Goal: Task Accomplishment & Management: Understand process/instructions

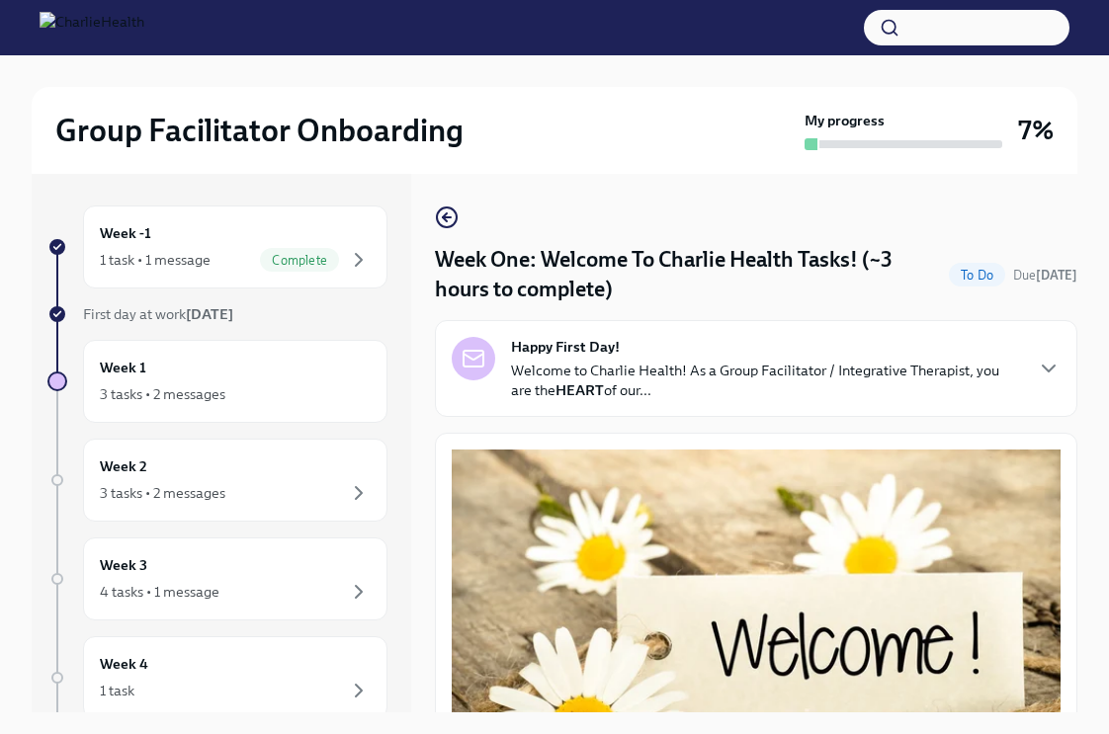
scroll to position [34, 0]
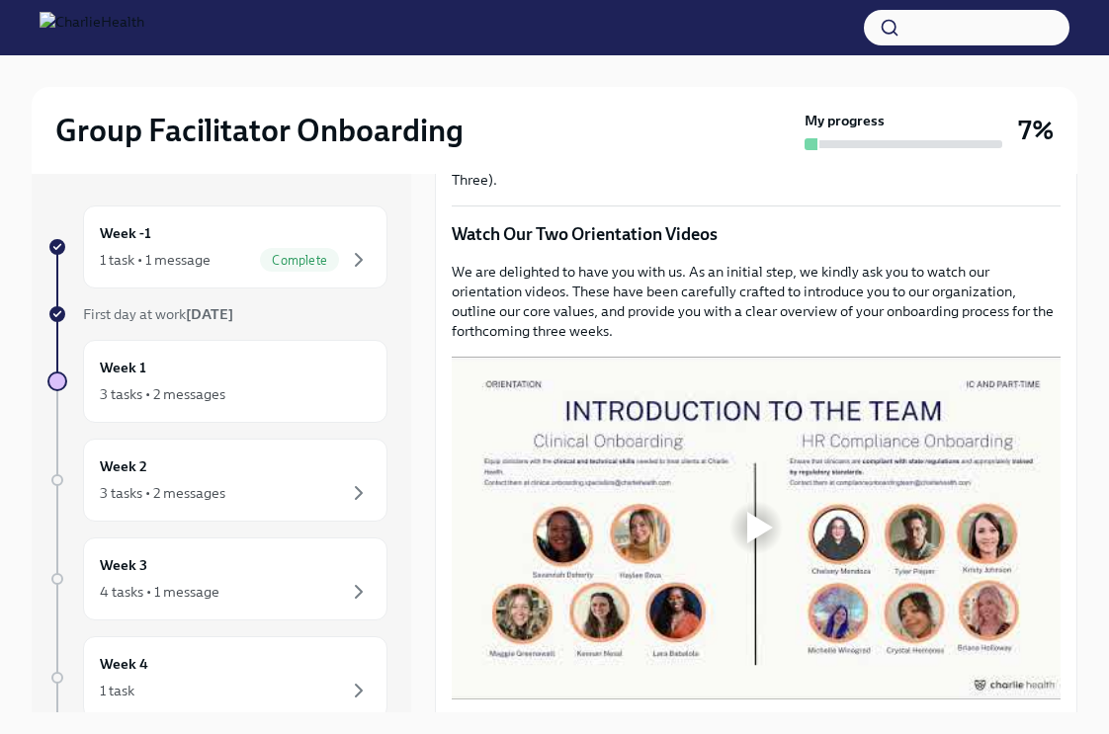
scroll to position [882, 0]
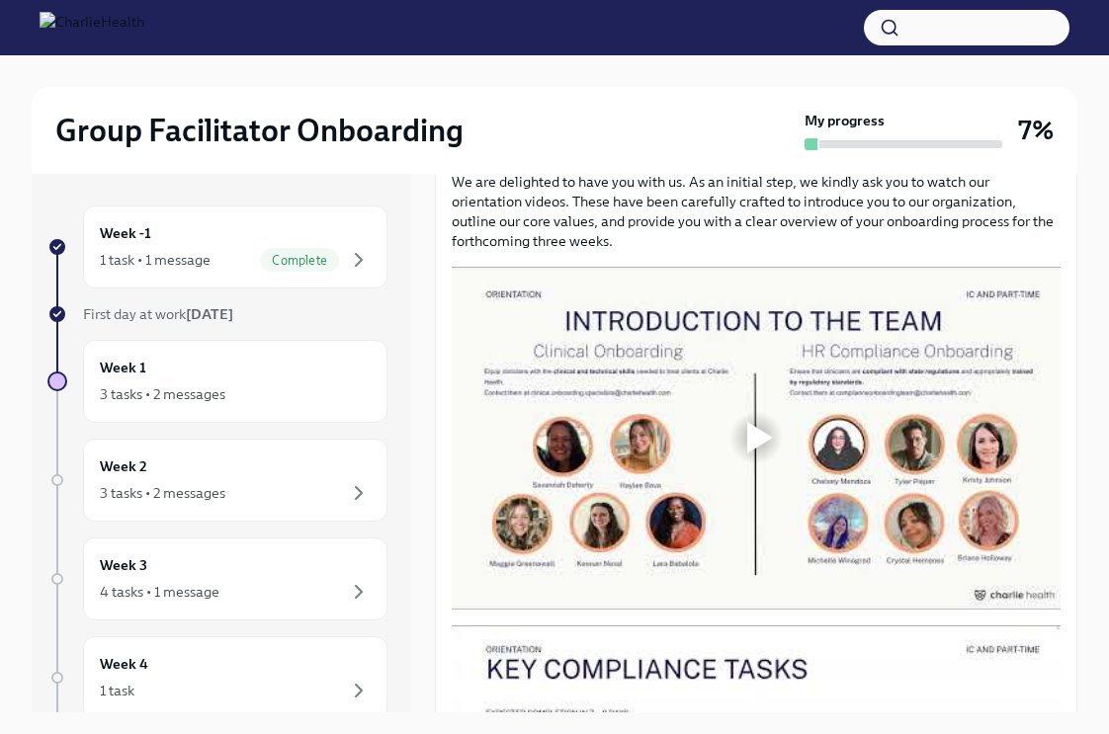
click at [760, 453] on div at bounding box center [760, 438] width 26 height 32
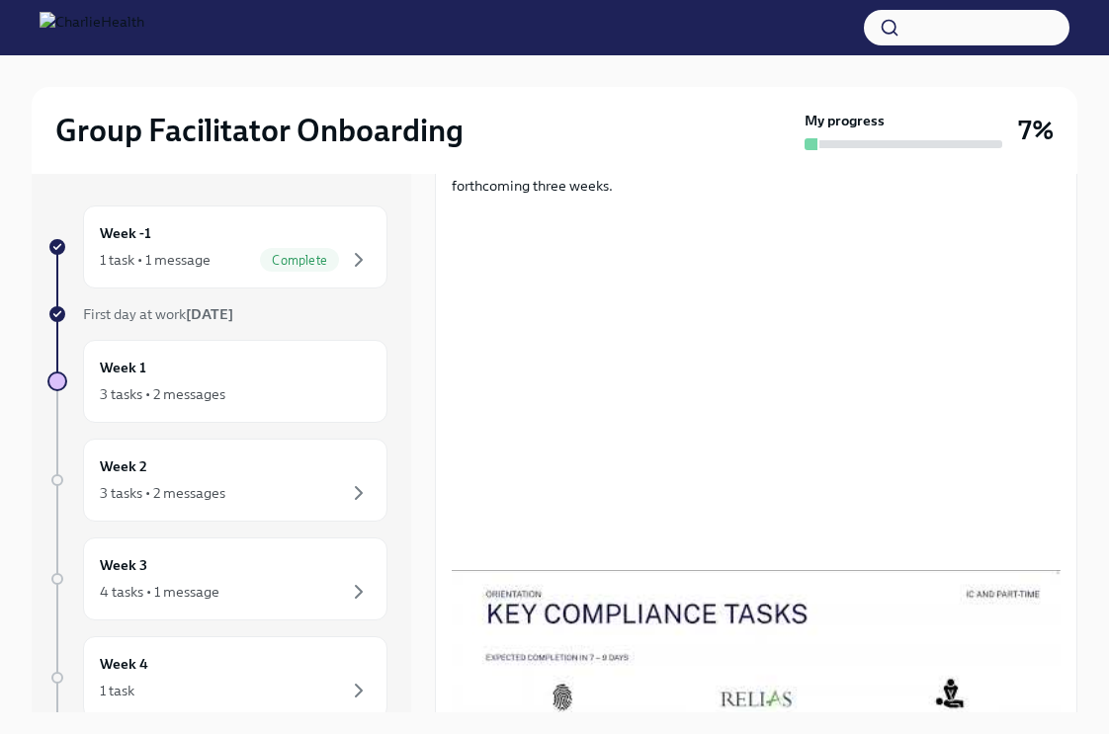
scroll to position [941, 0]
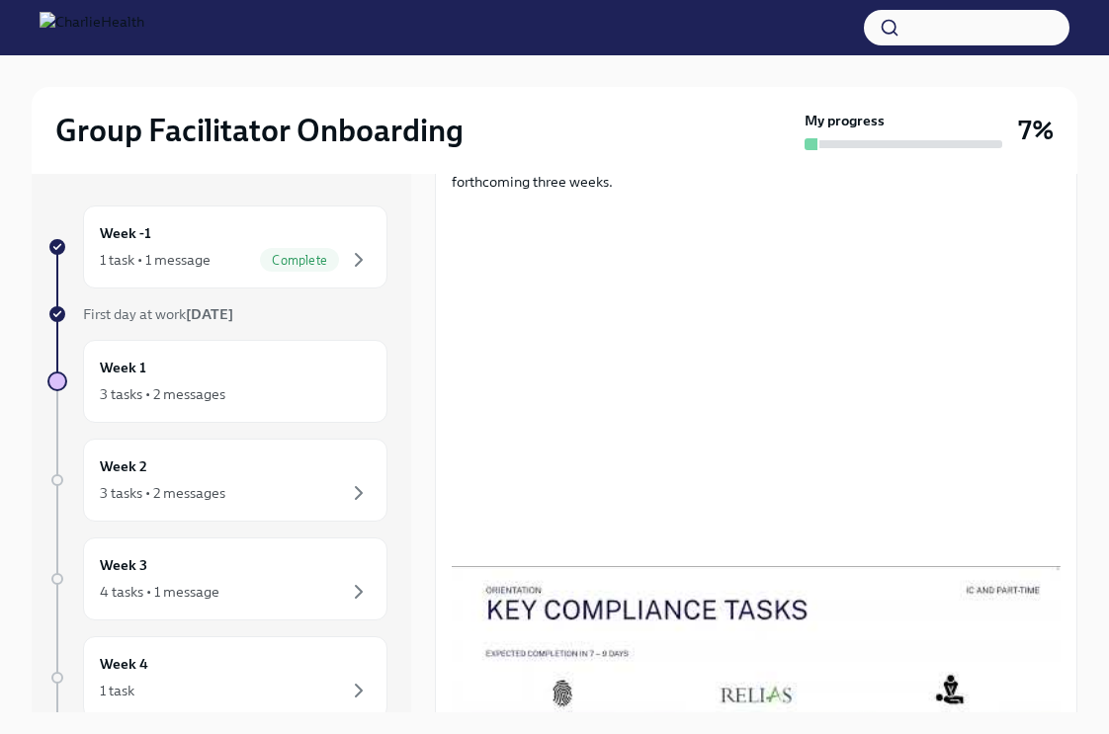
click at [872, 578] on div at bounding box center [756, 737] width 609 height 343
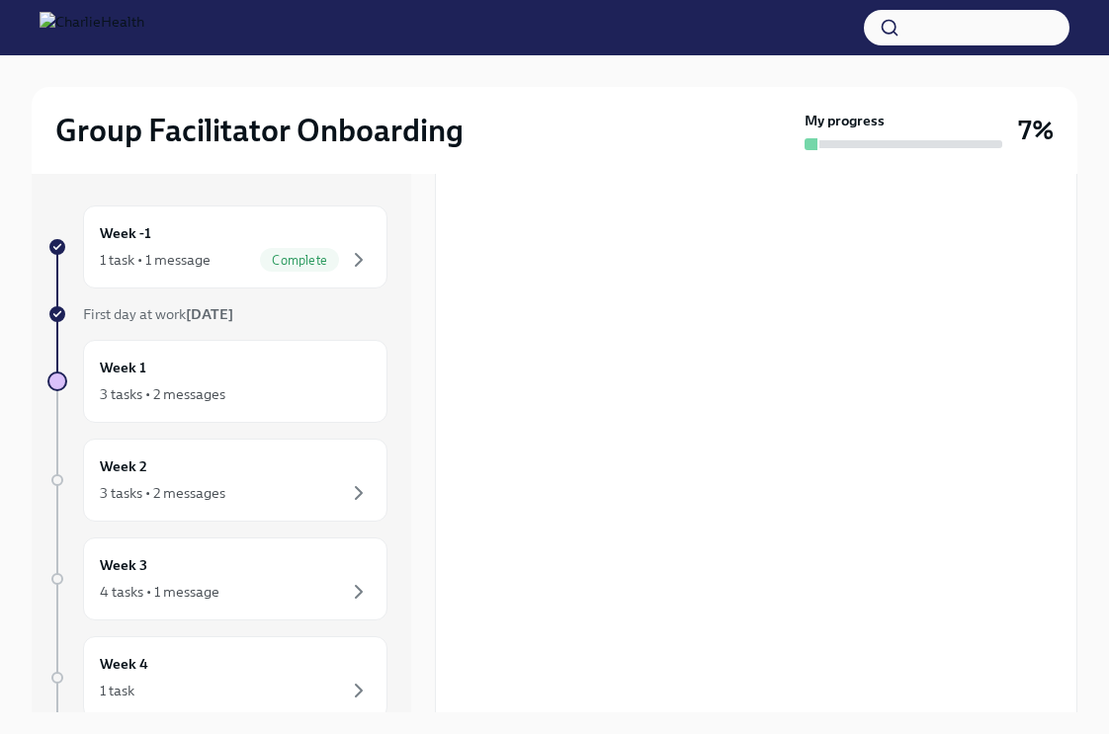
scroll to position [1004, 0]
click at [282, 394] on div "3 tasks • 2 messages" at bounding box center [235, 395] width 271 height 24
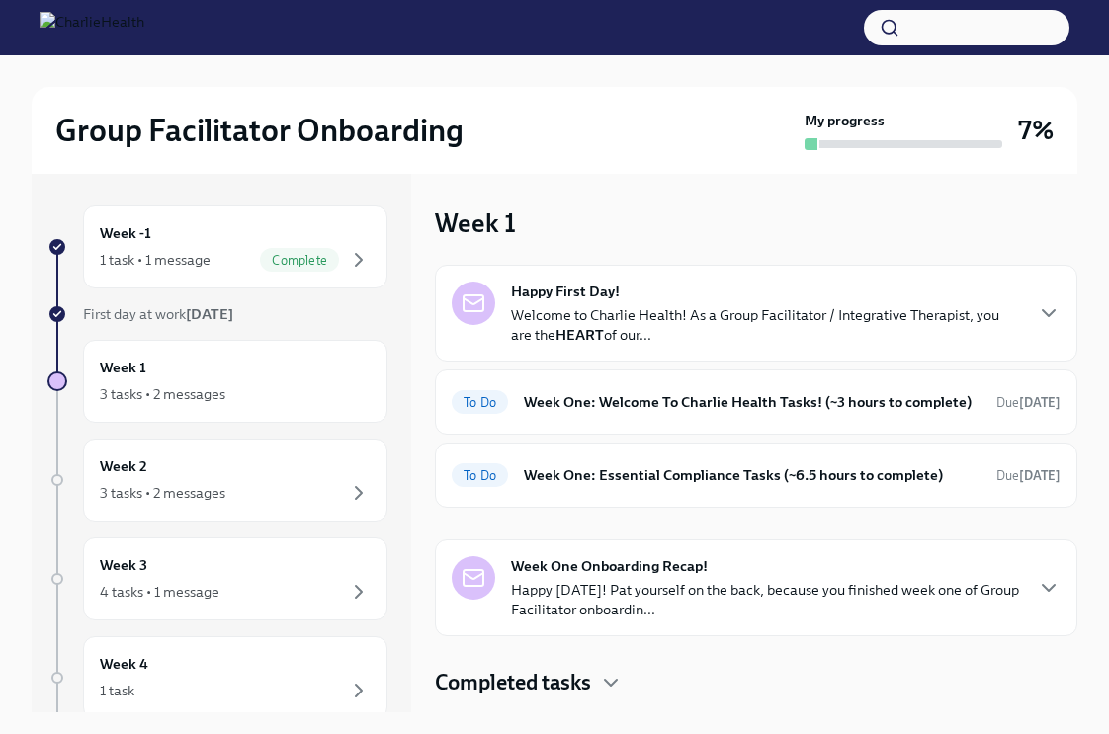
click at [587, 323] on p "Welcome to Charlie Health! As a Group Facilitator / Integrative Therapist, you …" at bounding box center [766, 325] width 510 height 40
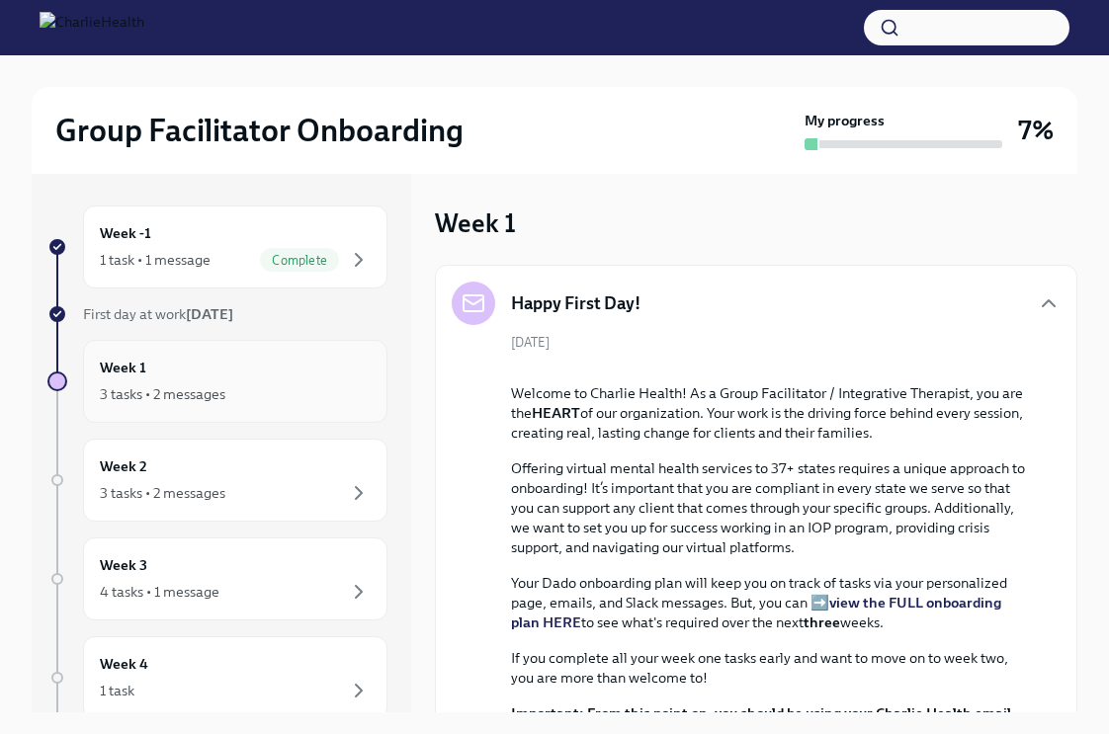
click at [214, 386] on div "3 tasks • 2 messages" at bounding box center [163, 395] width 126 height 20
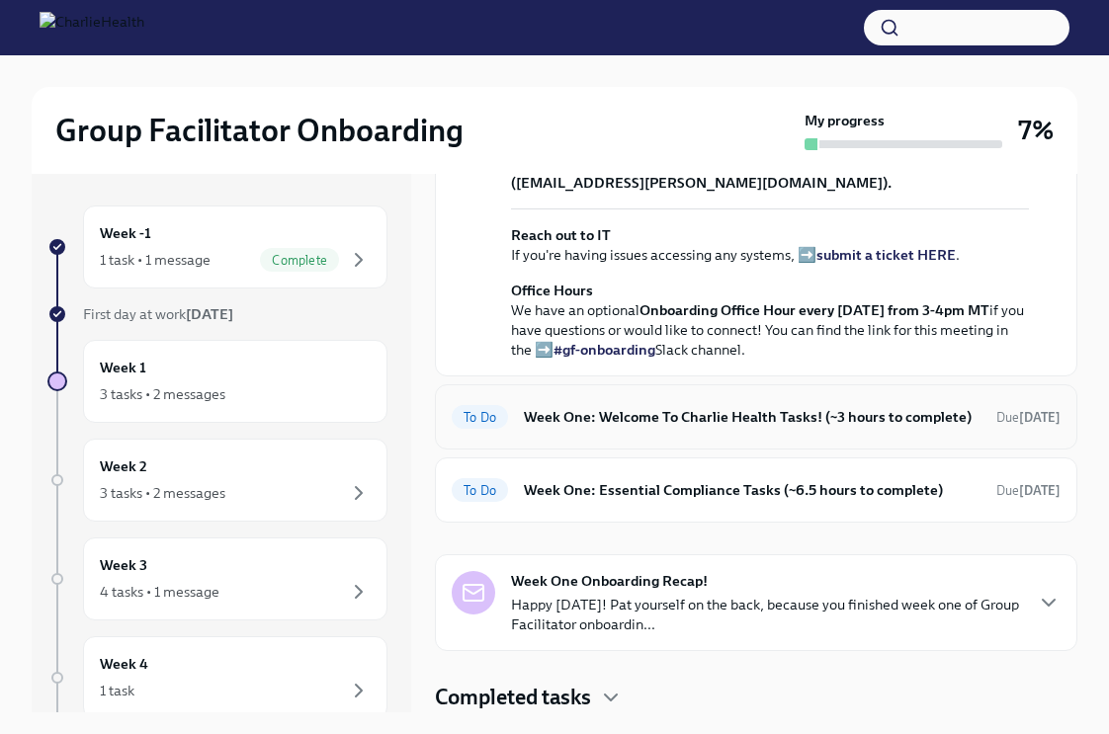
click at [624, 430] on div "To Do Week One: Welcome To Charlie Health Tasks! (~3 hours to complete) Due in …" at bounding box center [756, 417] width 609 height 32
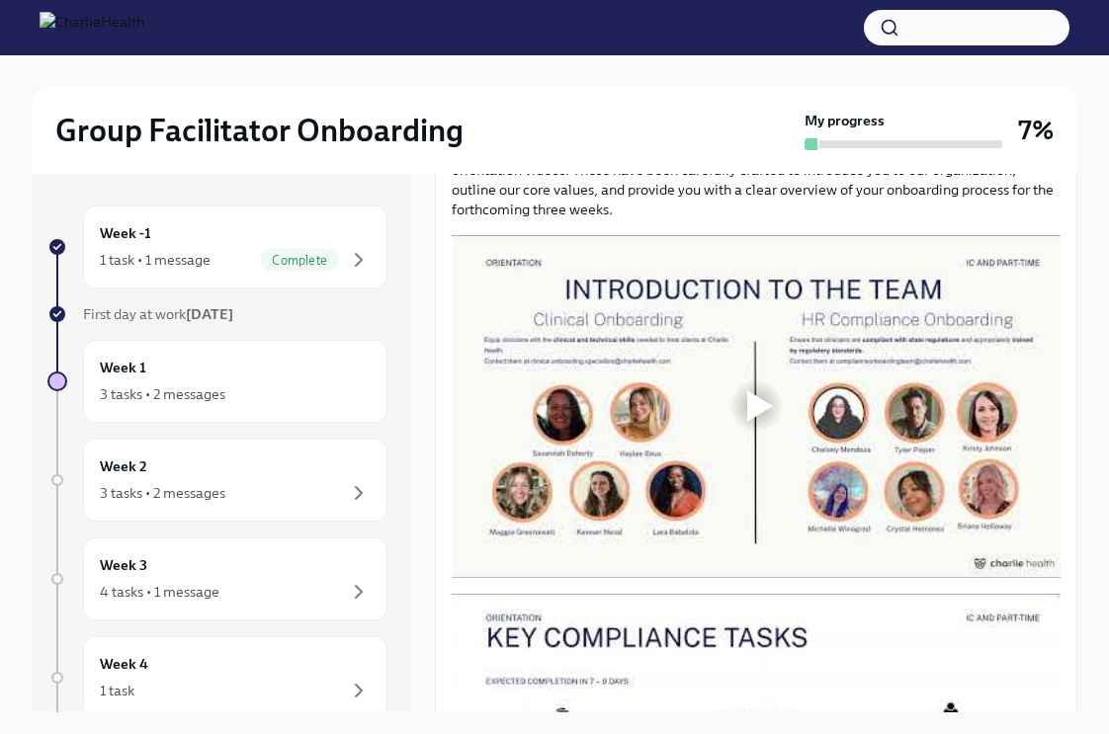
scroll to position [912, 0]
click at [745, 415] on div at bounding box center [756, 407] width 63 height 63
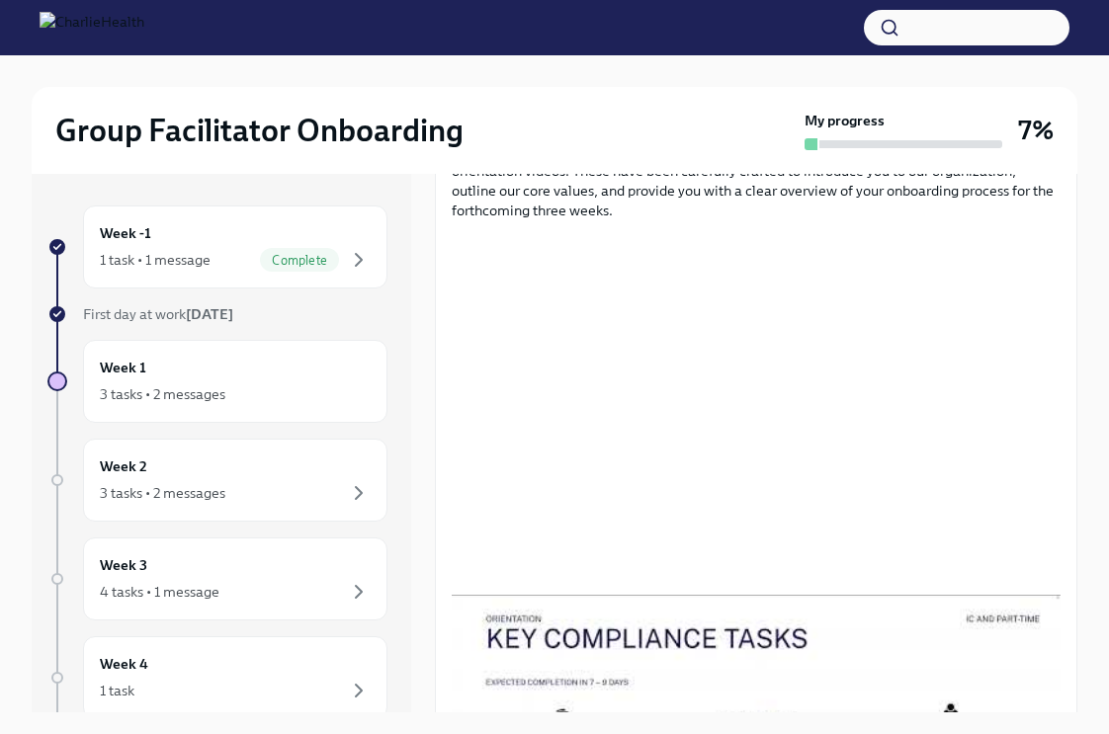
click at [425, 324] on div "Week -1 1 task • 1 message Complete First day at work Aug 11th Week 1 3 tasks •…" at bounding box center [555, 443] width 1046 height 539
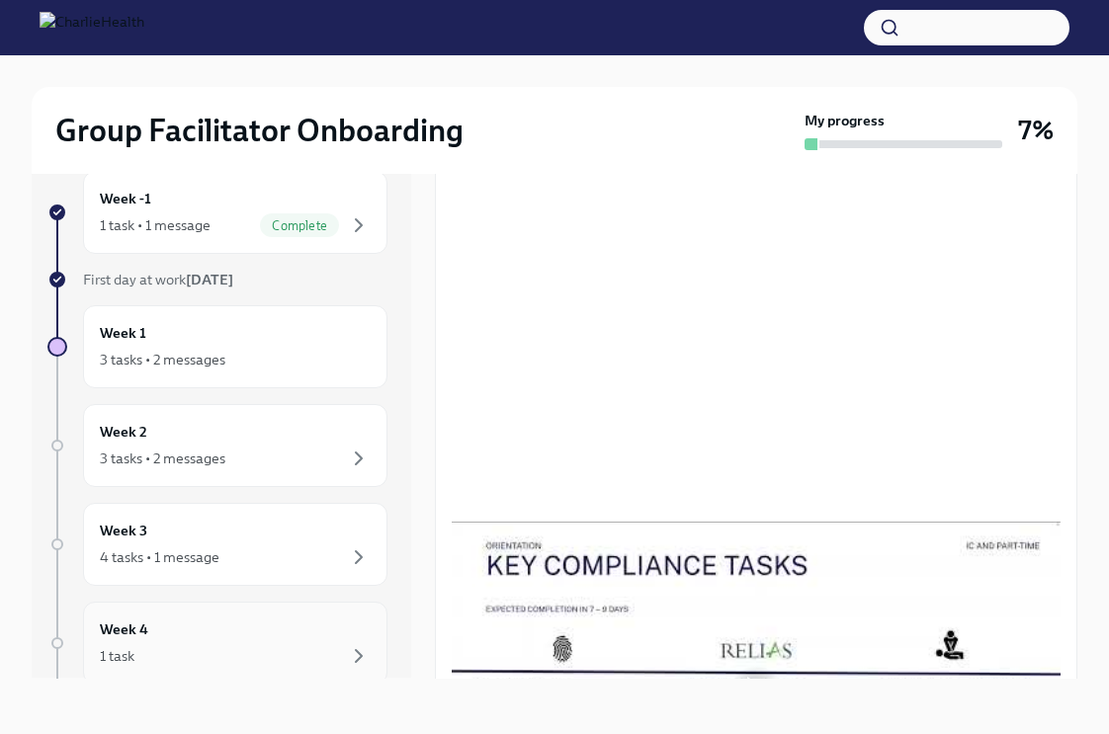
scroll to position [0, 0]
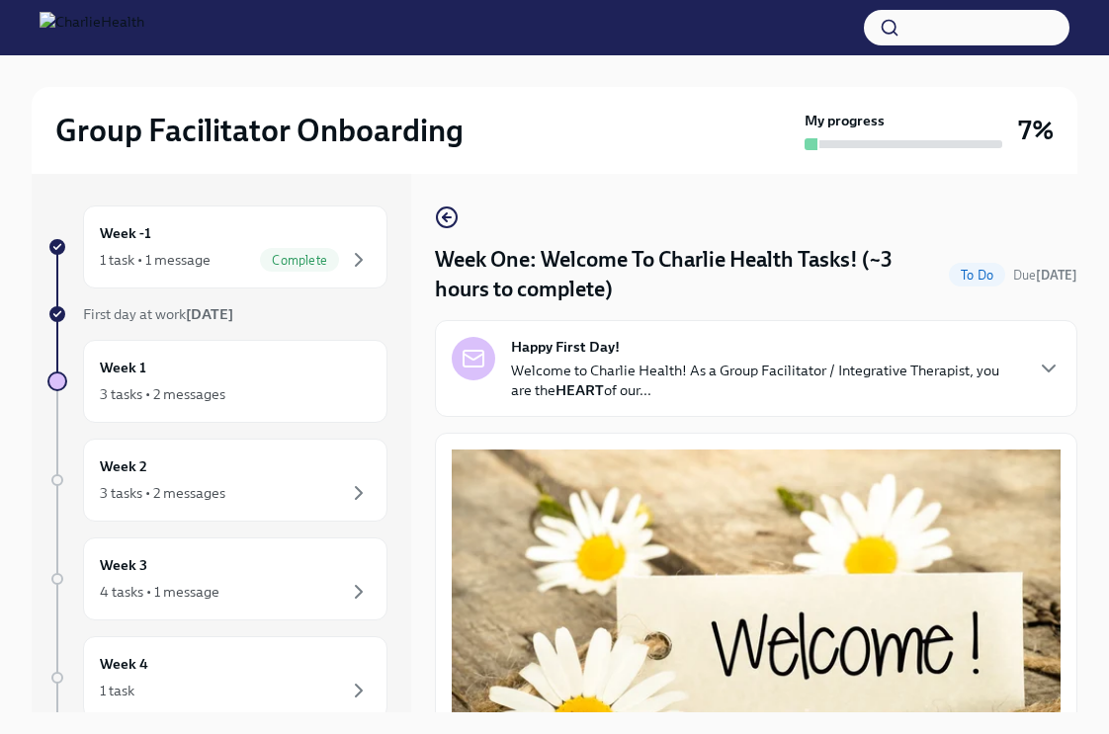
scroll to position [34, 0]
